Goal: Task Accomplishment & Management: Manage account settings

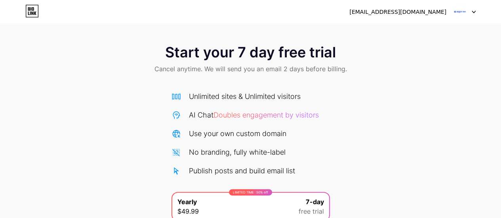
click at [462, 13] on img at bounding box center [459, 11] width 15 height 15
click at [412, 29] on li "Logout" at bounding box center [426, 32] width 98 height 21
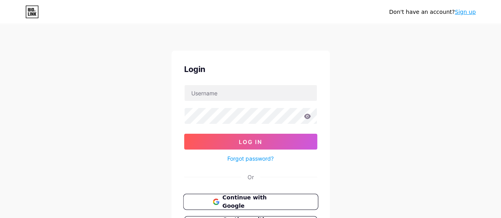
click at [279, 196] on span "Continue with Google" at bounding box center [255, 202] width 66 height 17
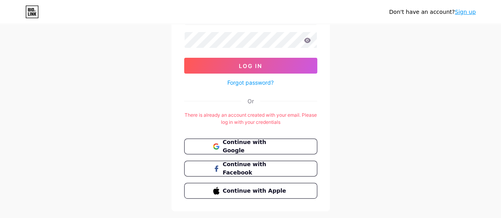
scroll to position [79, 0]
